Goal: Transaction & Acquisition: Purchase product/service

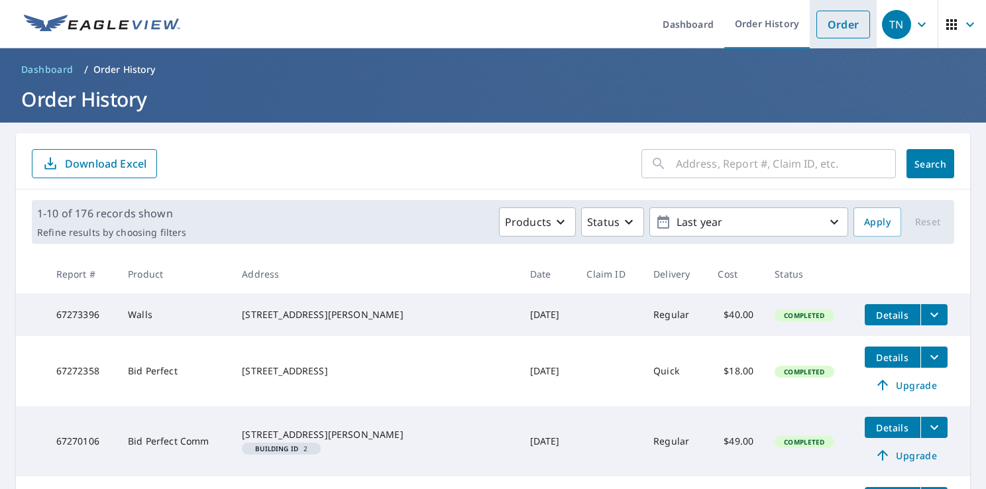
click at [841, 20] on link "Order" at bounding box center [843, 25] width 54 height 28
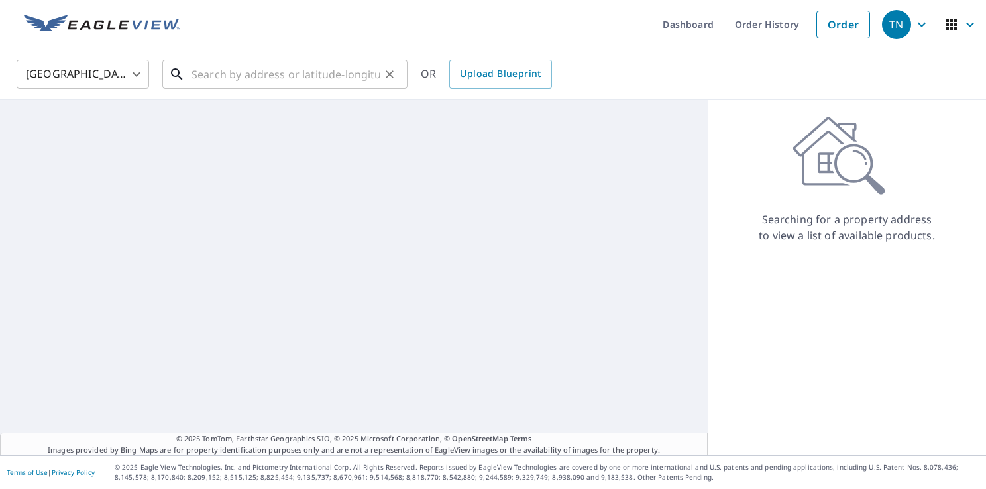
click at [342, 78] on input "text" at bounding box center [285, 74] width 189 height 37
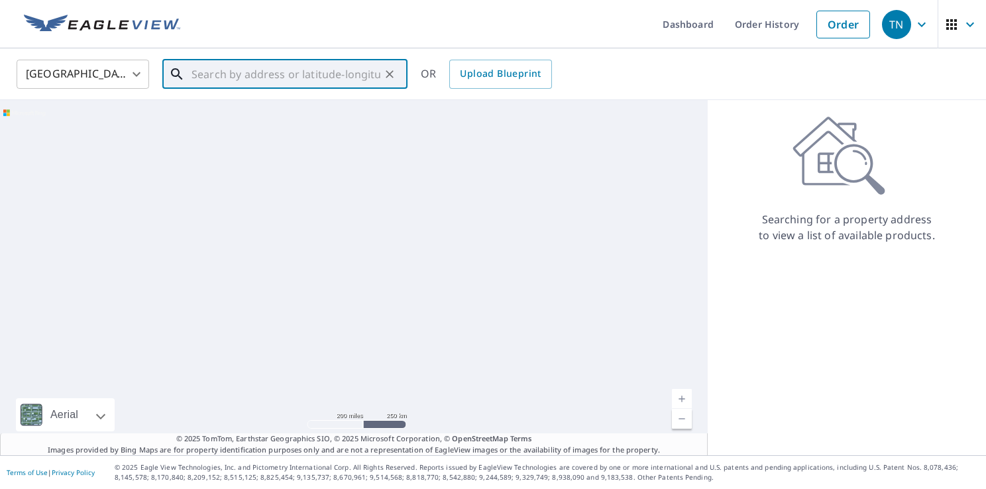
paste input "[STREET_ADDRESS]"
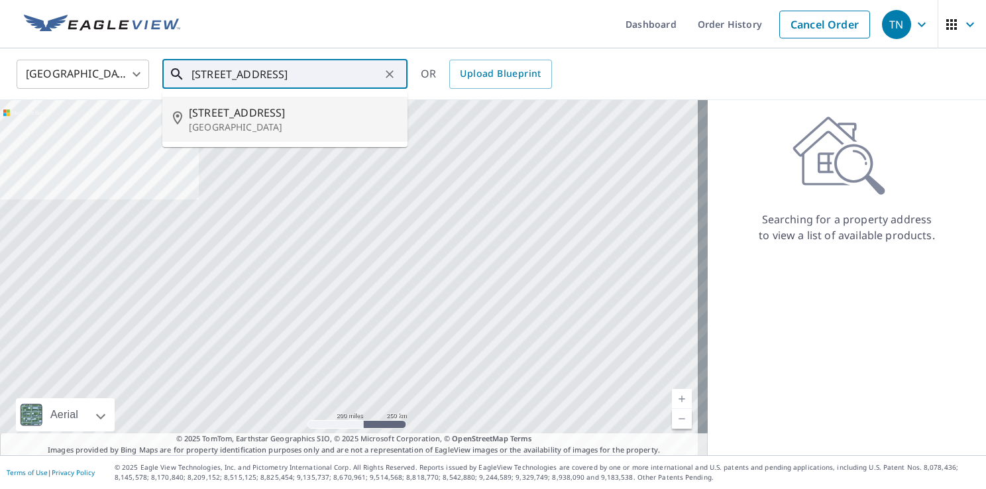
click at [260, 115] on span "[STREET_ADDRESS]" at bounding box center [293, 113] width 208 height 16
type input "[STREET_ADDRESS][PERSON_NAME]"
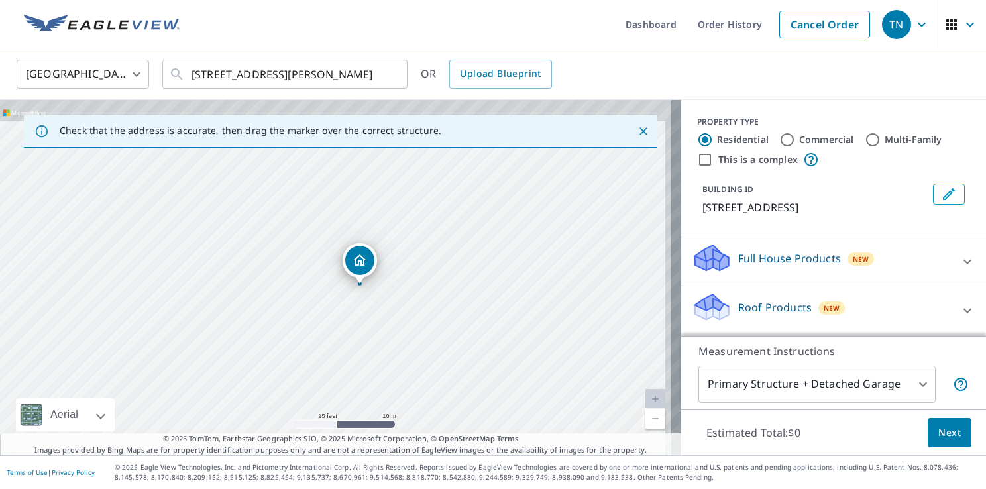
drag, startPoint x: 409, startPoint y: 217, endPoint x: 378, endPoint y: 338, distance: 125.2
click at [378, 338] on div "[STREET_ADDRESS][PERSON_NAME]" at bounding box center [340, 277] width 681 height 355
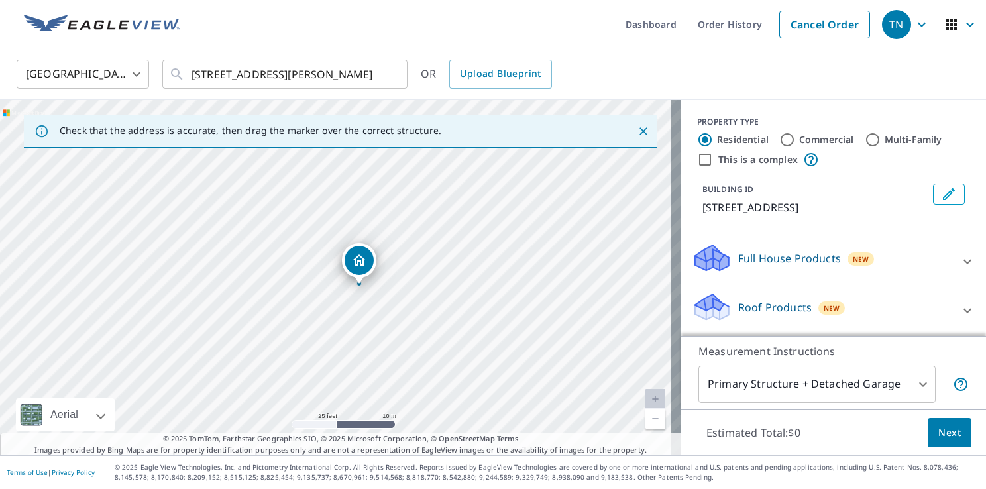
click at [959, 306] on icon at bounding box center [967, 311] width 16 height 16
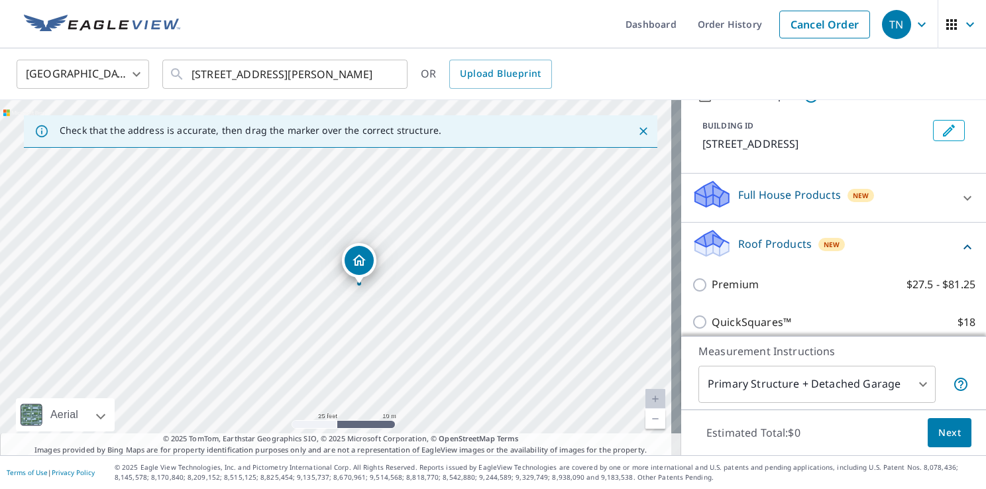
scroll to position [133, 0]
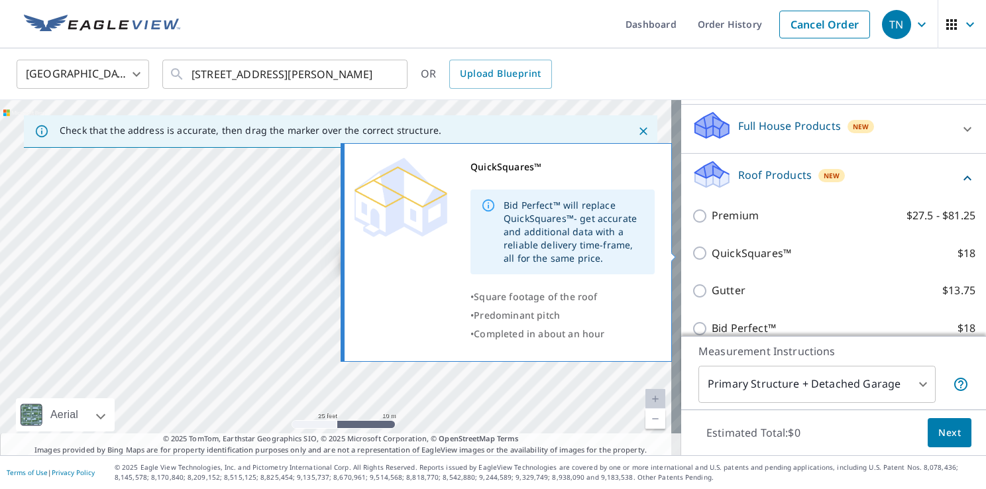
click at [741, 246] on p "QuickSquares™" at bounding box center [752, 253] width 80 height 17
click at [712, 246] on input "QuickSquares™ $18" at bounding box center [702, 253] width 20 height 16
checkbox input "true"
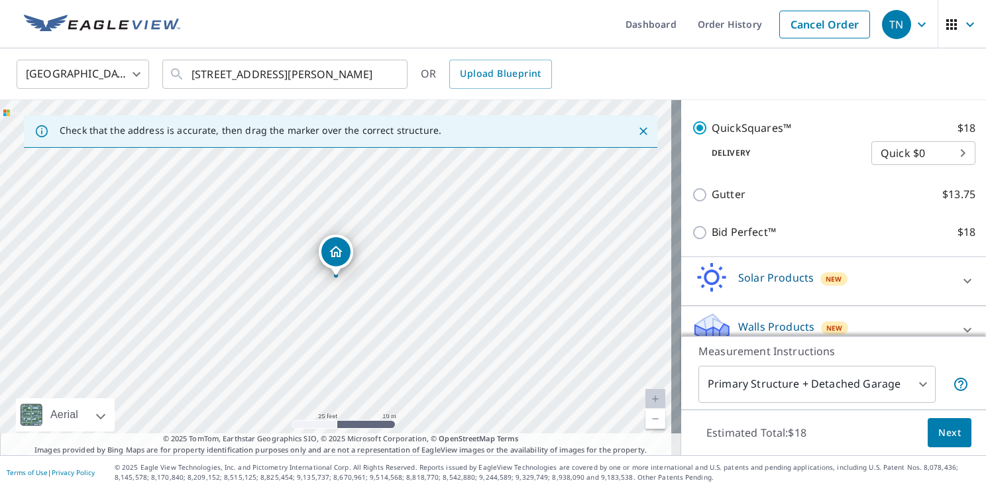
scroll to position [289, 0]
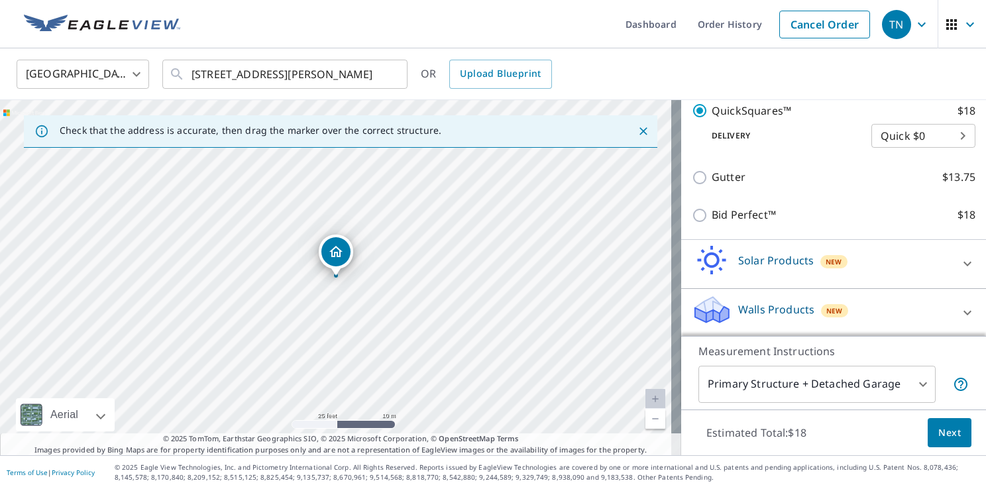
click at [951, 430] on button "Next" at bounding box center [950, 433] width 44 height 30
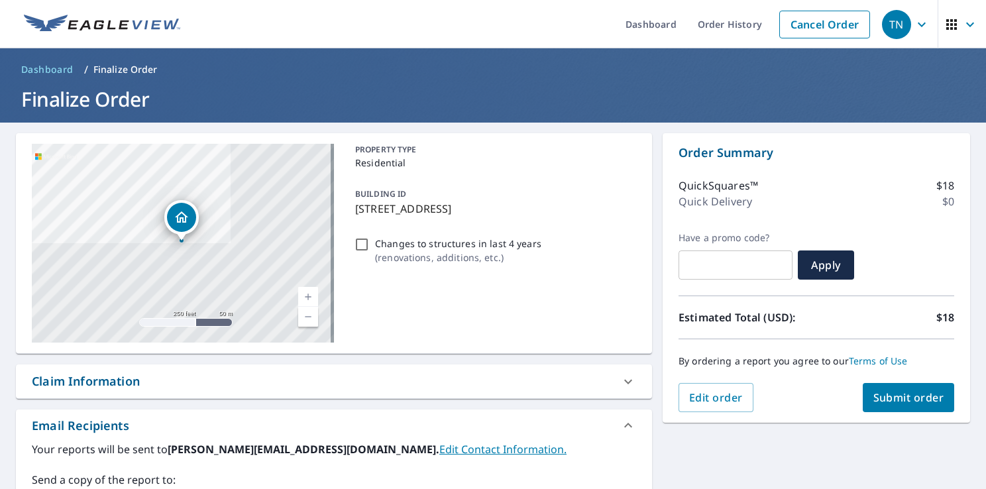
click at [895, 392] on span "Submit order" at bounding box center [908, 397] width 71 height 15
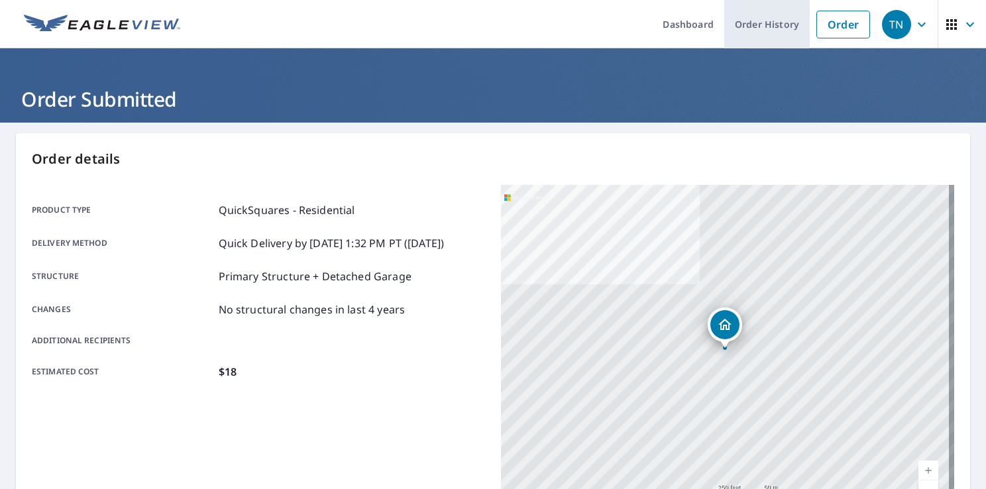
click at [789, 29] on link "Order History" at bounding box center [766, 24] width 85 height 48
